Goal: Task Accomplishment & Management: Use online tool/utility

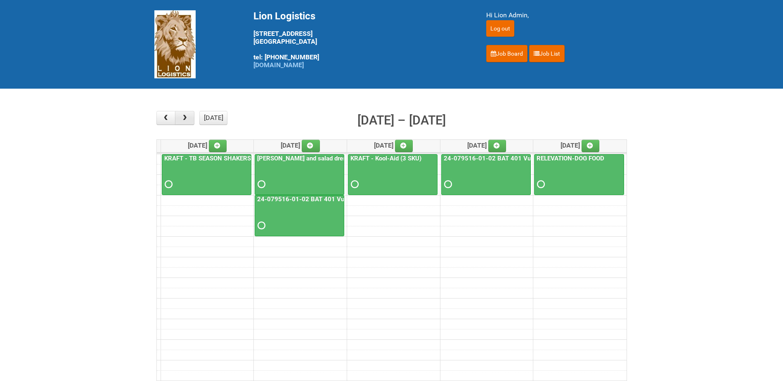
click at [187, 119] on span "button" at bounding box center [185, 118] width 8 height 7
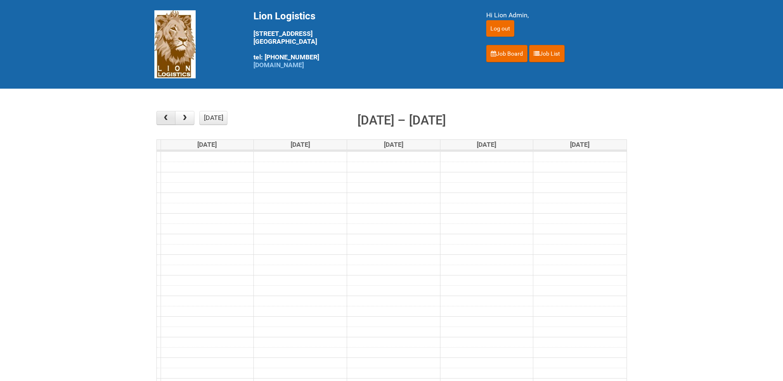
click at [168, 119] on span "button" at bounding box center [166, 118] width 8 height 7
click at [165, 117] on span "button" at bounding box center [166, 118] width 8 height 7
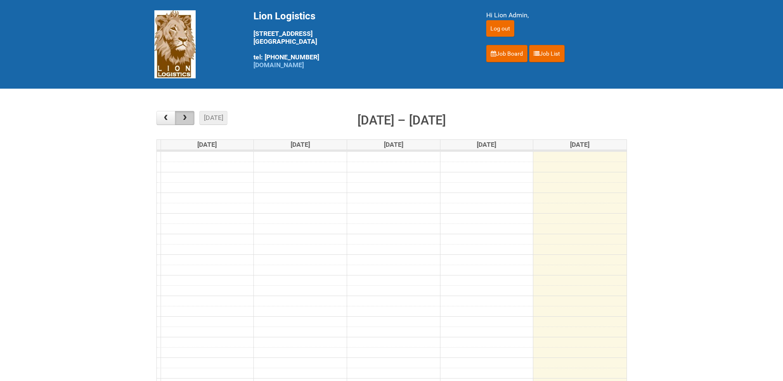
click at [185, 121] on button "button" at bounding box center [184, 118] width 19 height 14
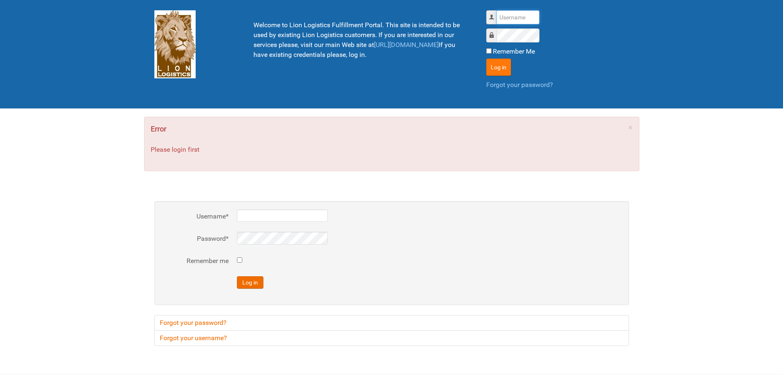
type input "Lion"
click at [495, 68] on button "Log in" at bounding box center [498, 67] width 25 height 17
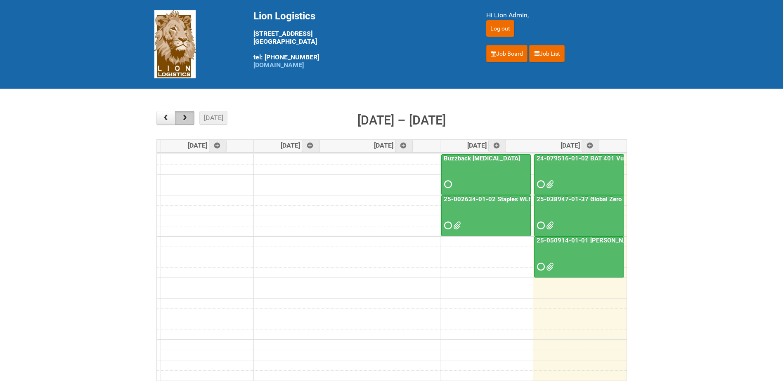
click at [189, 117] on button "button" at bounding box center [184, 118] width 19 height 14
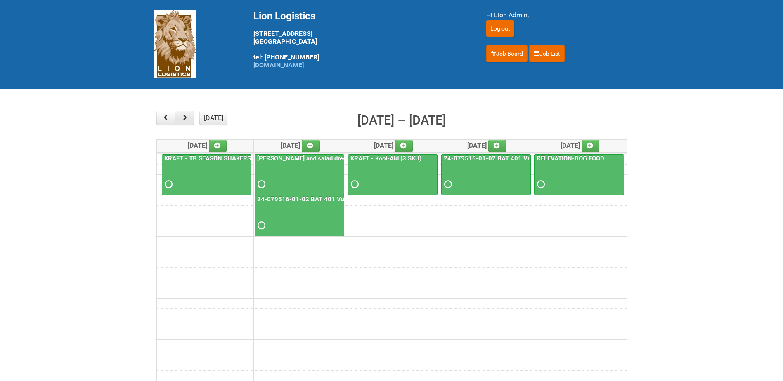
click at [187, 118] on span "button" at bounding box center [185, 118] width 8 height 7
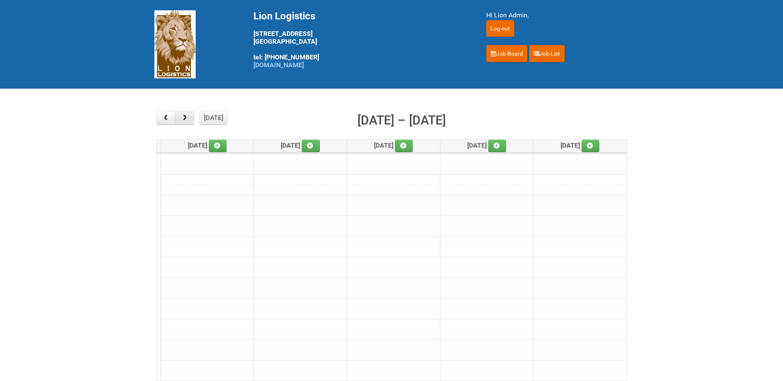
click at [188, 117] on span "button" at bounding box center [185, 118] width 8 height 7
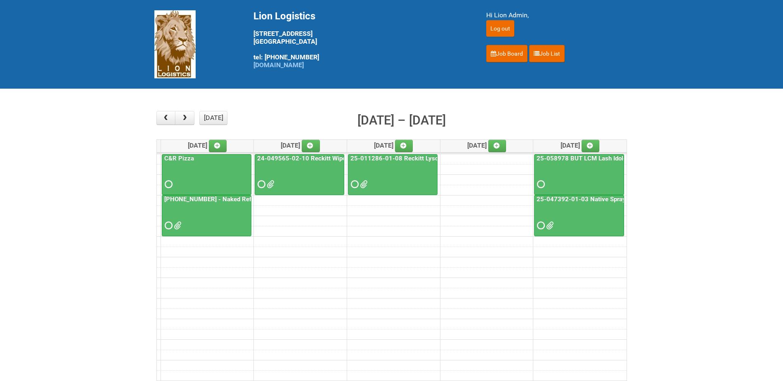
click at [228, 200] on link "25-055556-01 - Naked Reformulation" at bounding box center [223, 199] width 120 height 7
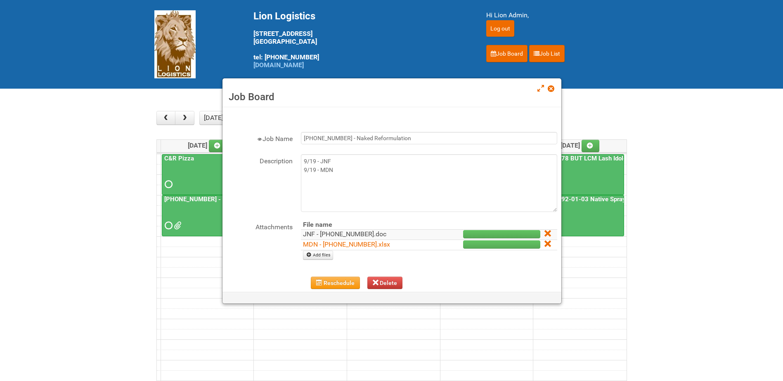
click at [336, 234] on link "JNF - 25-055556-01.doc" at bounding box center [344, 234] width 83 height 8
click at [554, 86] on span at bounding box center [551, 89] width 6 height 6
